Goal: Task Accomplishment & Management: Manage account settings

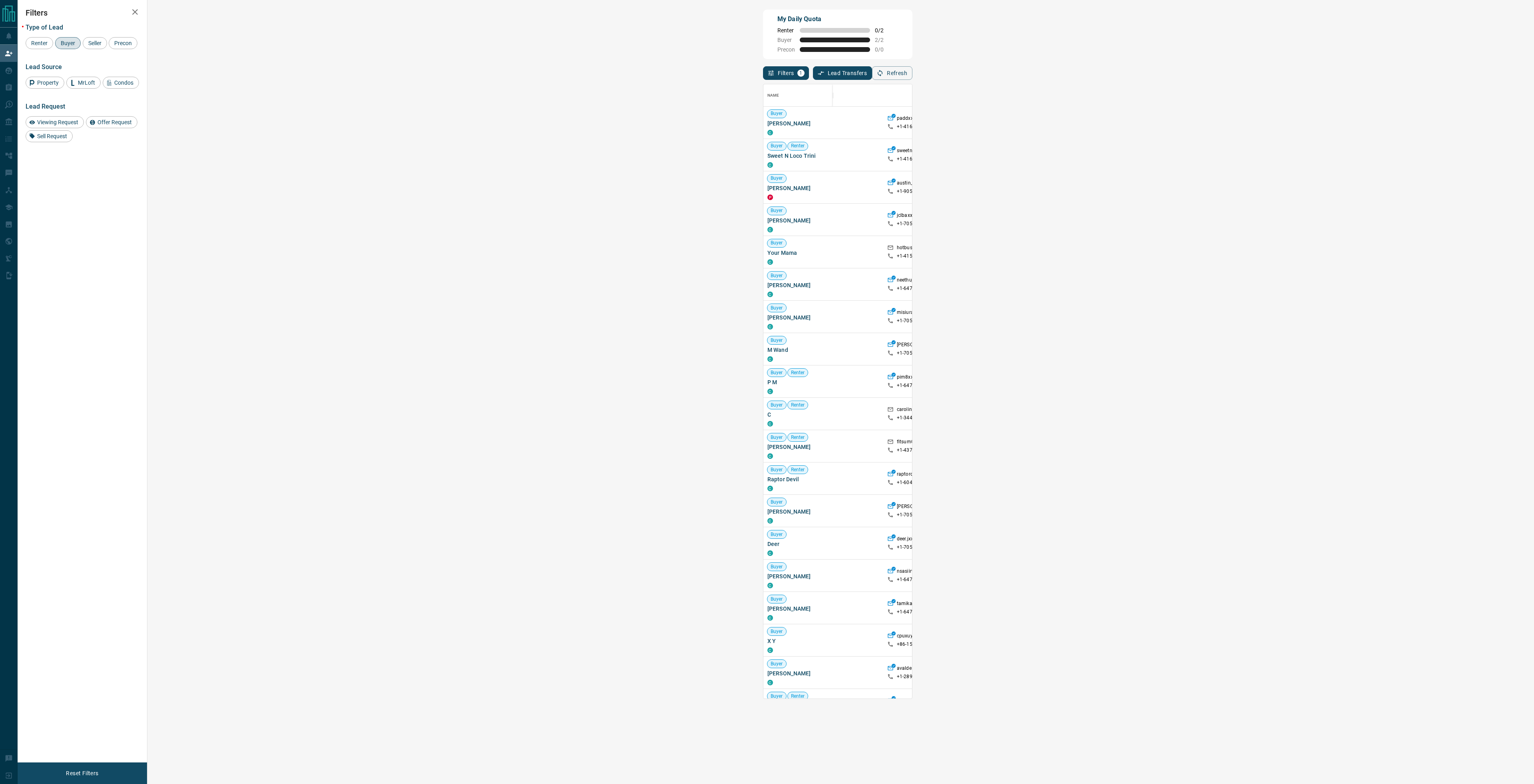
scroll to position [608, 1364]
click at [70, 118] on div "Viewing Request" at bounding box center [54, 121] width 58 height 12
click at [75, 43] on span "Buyer" at bounding box center [68, 43] width 20 height 6
click at [1235, 121] on span "Viewing Request ( 2 )" at bounding box center [1257, 122] width 44 height 5
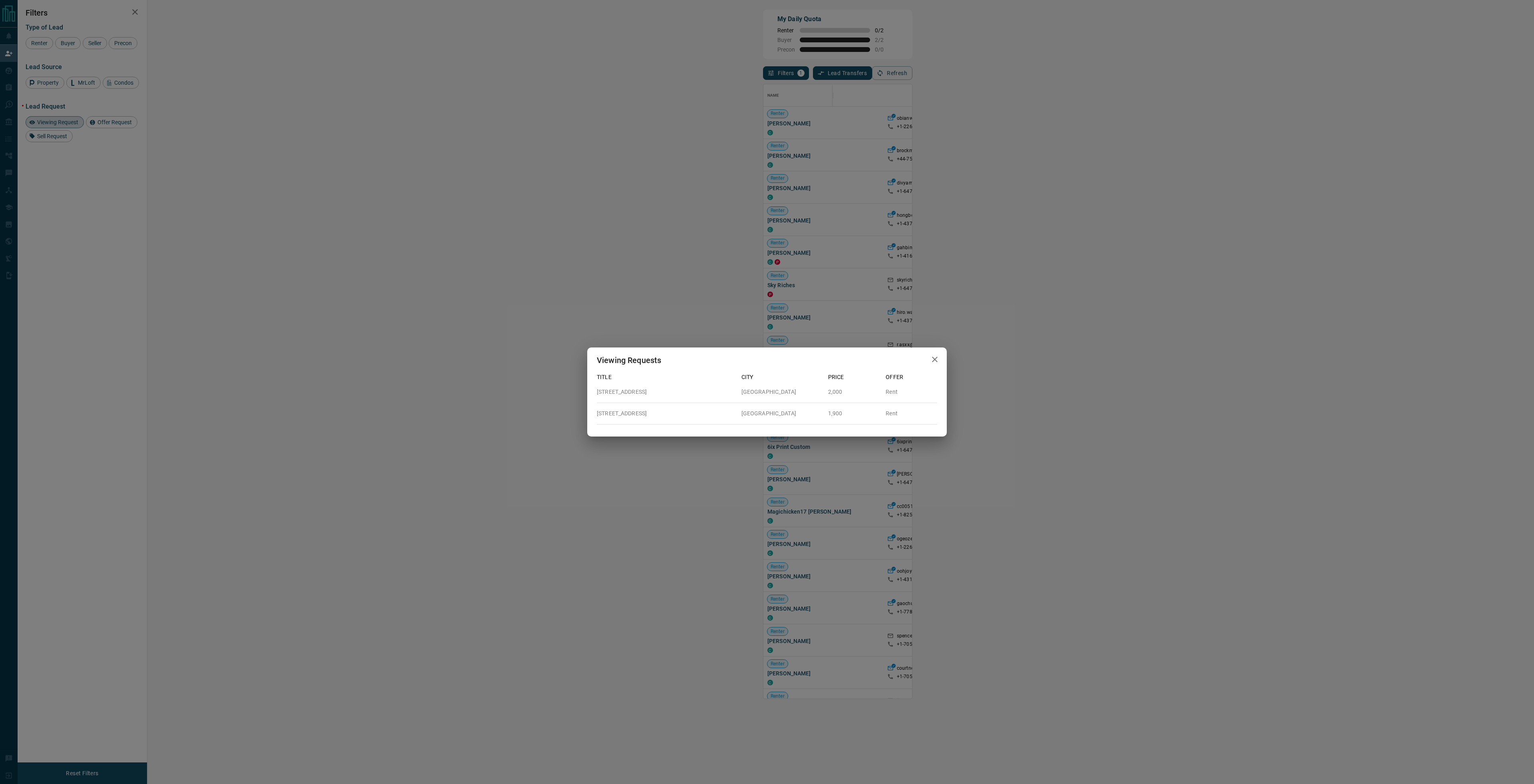
click at [712, 80] on div "Viewing Requests Title City Price Offer 3105 - 10 Inn On [GEOGRAPHIC_DATA] Rent…" at bounding box center [767, 392] width 1534 height 784
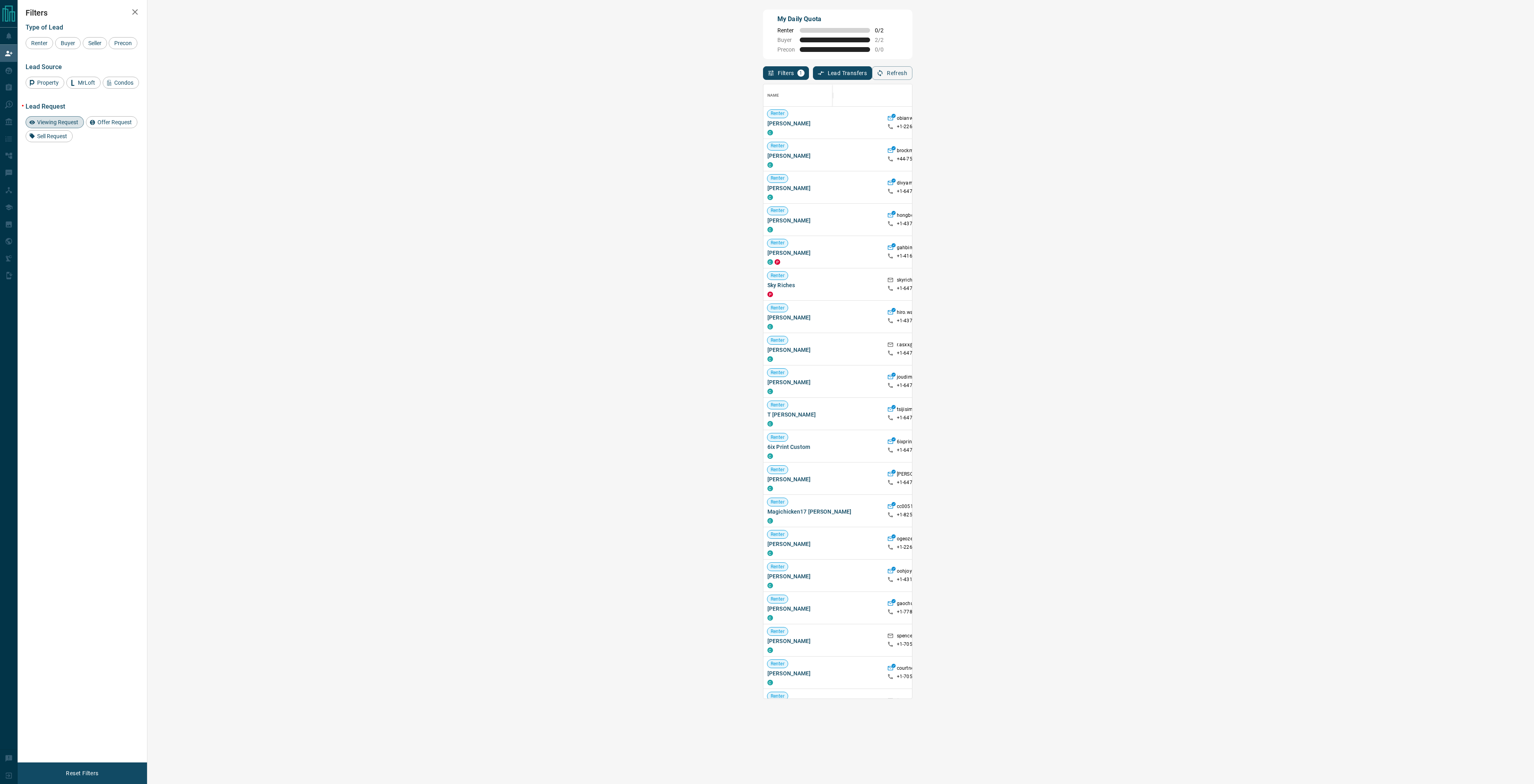
click at [1235, 154] on span "Viewing Request ( 1 )" at bounding box center [1257, 155] width 44 height 5
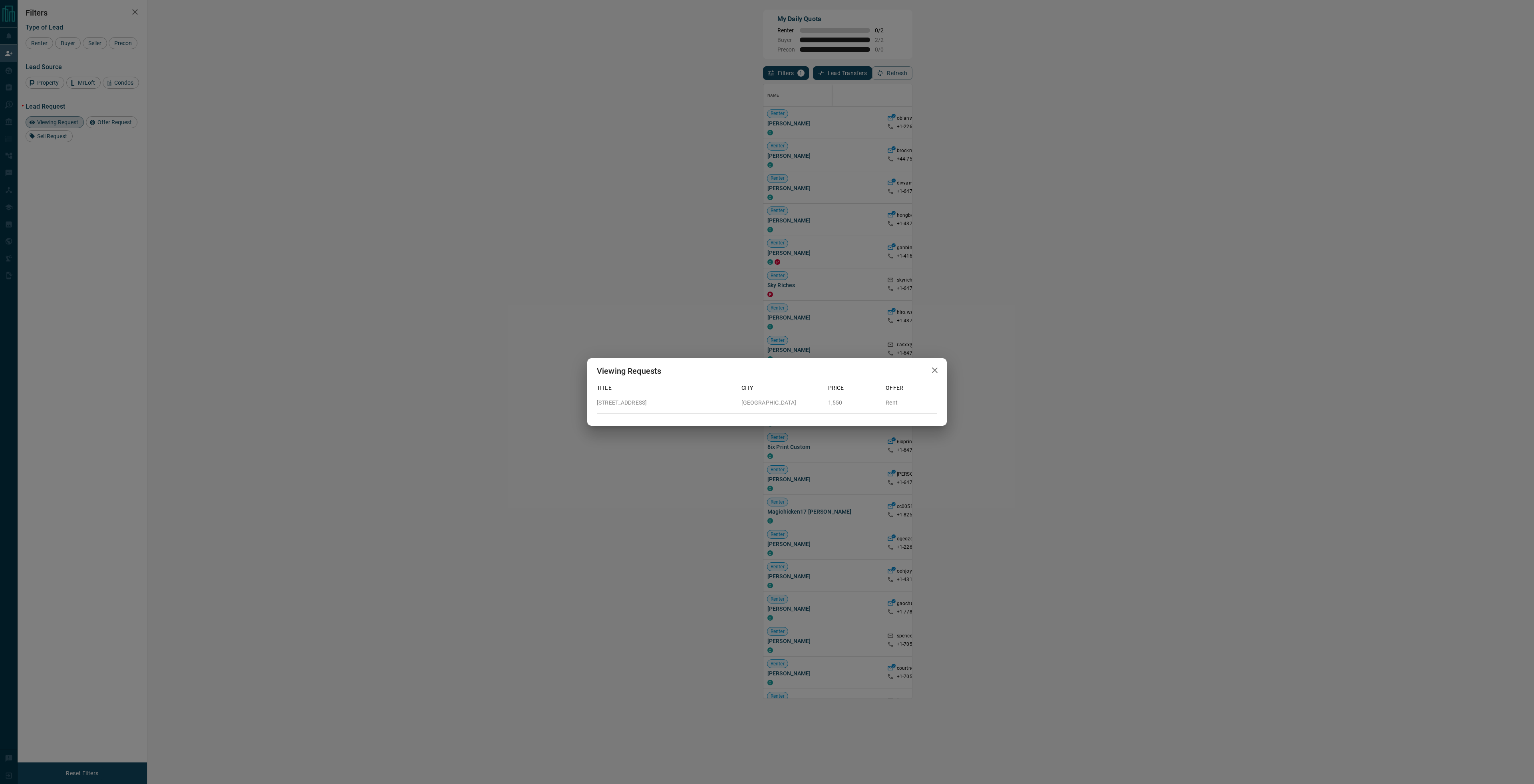
click at [832, 257] on div "Viewing Requests Title City Price Offer [STREET_ADDRESS] 1,550 Rent" at bounding box center [767, 392] width 1534 height 784
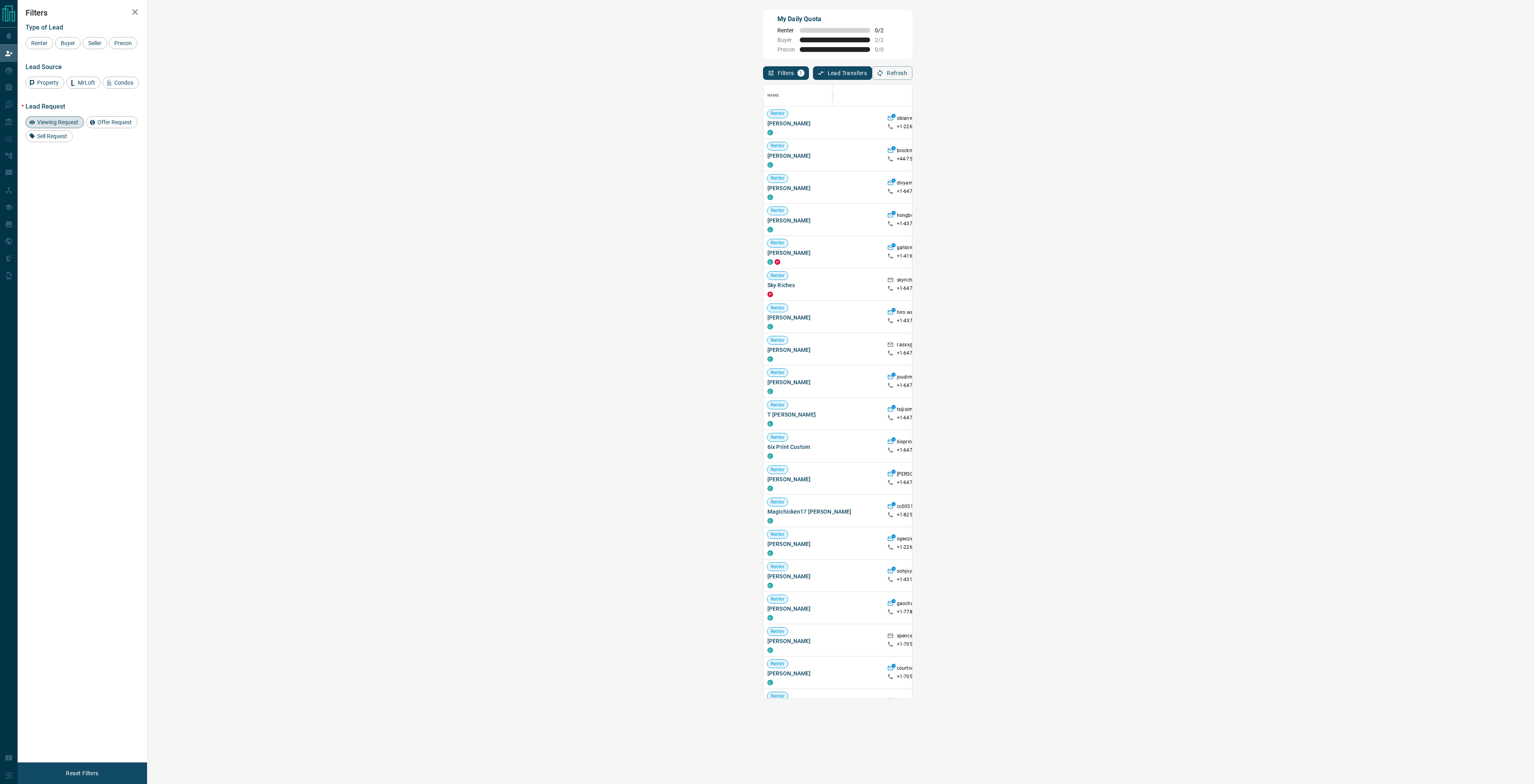
click at [1235, 188] on span "Viewing Request ( 1 )" at bounding box center [1257, 187] width 44 height 5
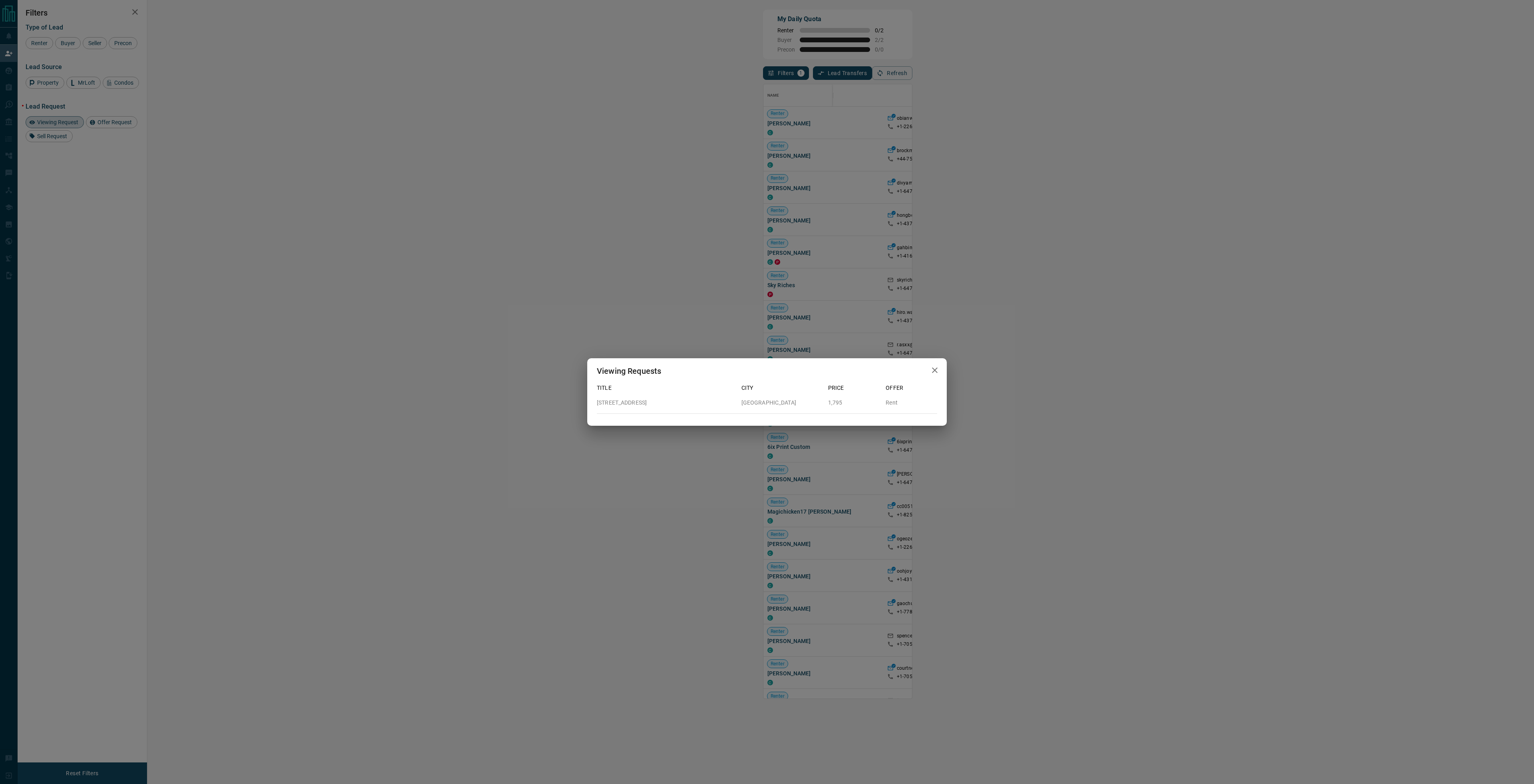
click at [774, 199] on div "Viewing Requests Title City Price Offer [STREET_ADDRESS] 1,795 Rent" at bounding box center [767, 392] width 1534 height 784
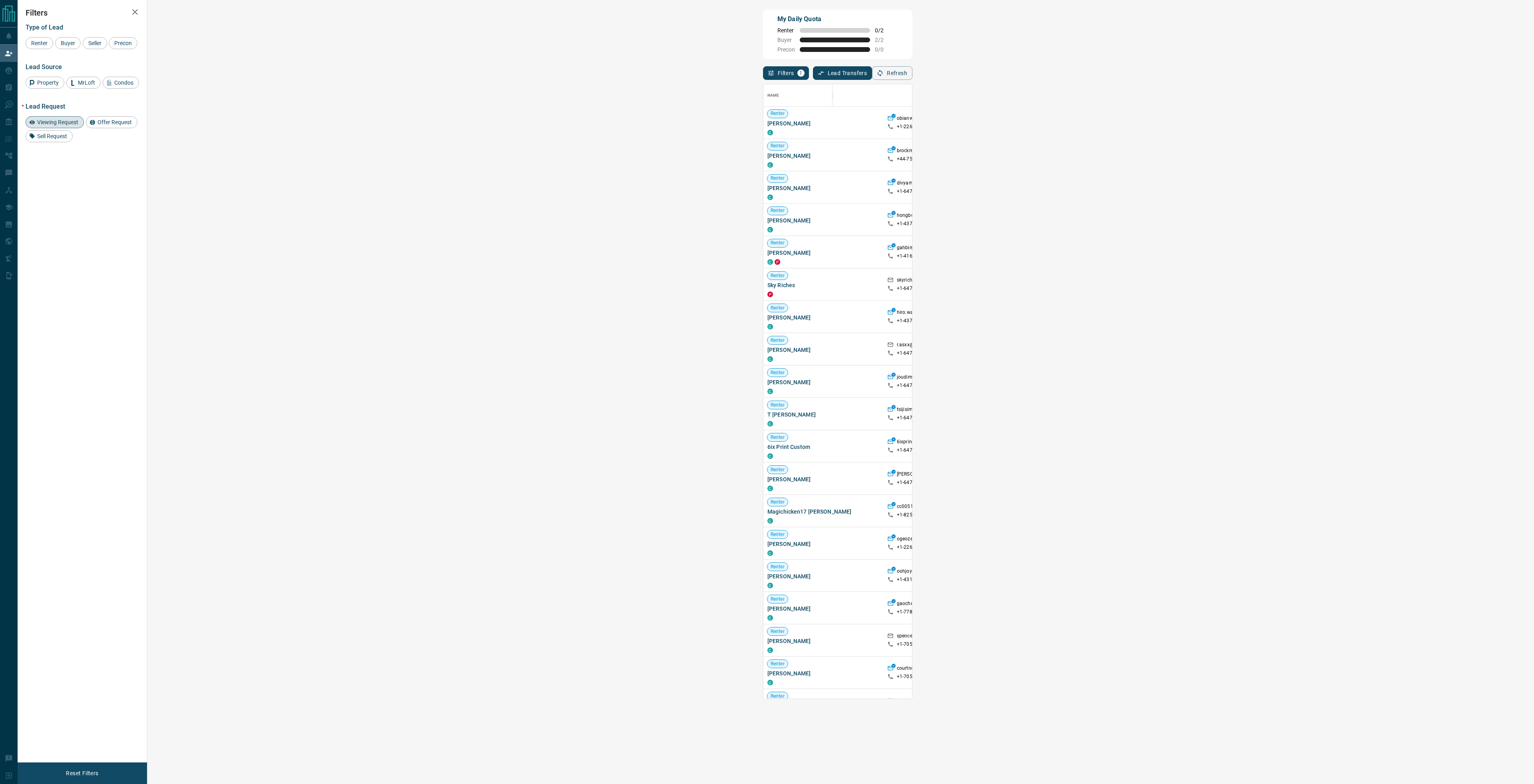
click at [68, 125] on span "Viewing Request" at bounding box center [58, 122] width 46 height 6
drag, startPoint x: 204, startPoint y: 123, endPoint x: 154, endPoint y: 123, distance: 50.0
click at [767, 123] on div "Buyer [PERSON_NAME] C" at bounding box center [826, 123] width 119 height 32
